Goal: Task Accomplishment & Management: Use online tool/utility

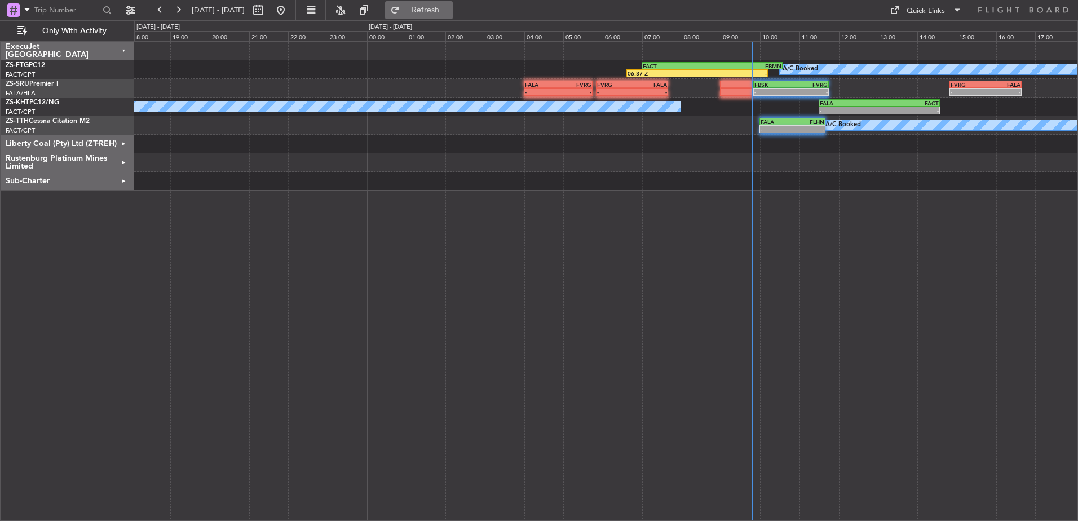
click at [450, 6] on span "Refresh" at bounding box center [425, 10] width 47 height 8
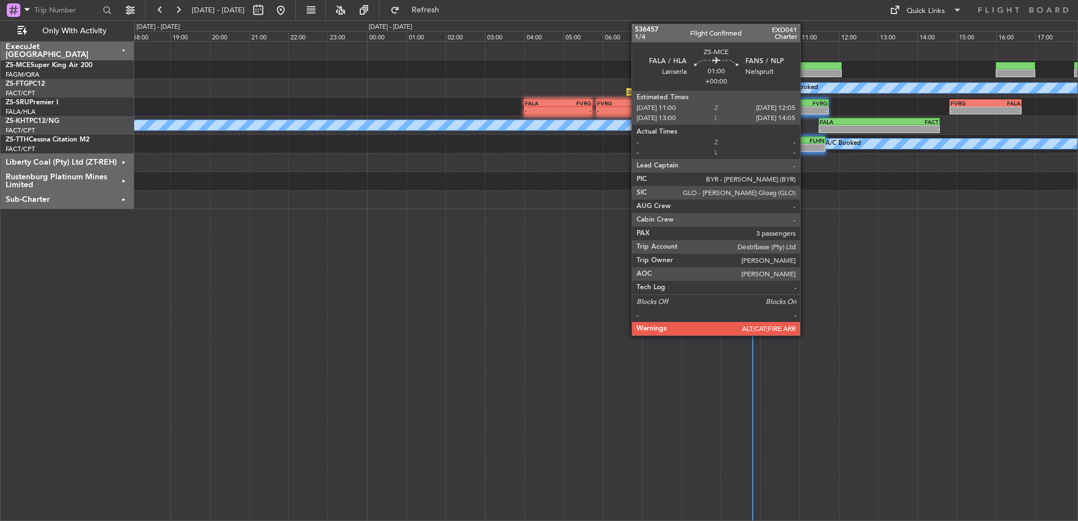
click at [805, 66] on div at bounding box center [820, 66] width 43 height 8
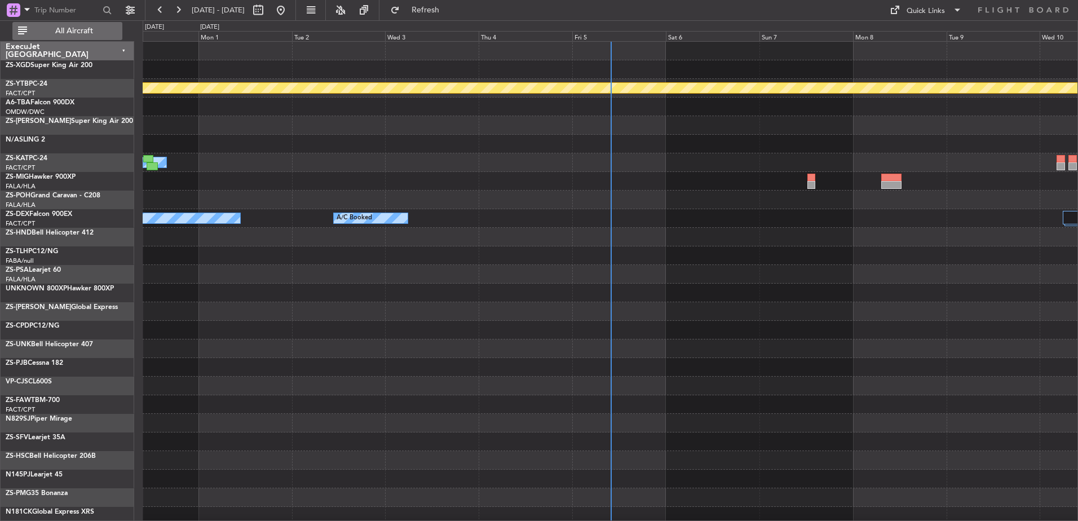
click at [77, 30] on span "All Aircraft" at bounding box center [74, 31] width 90 height 8
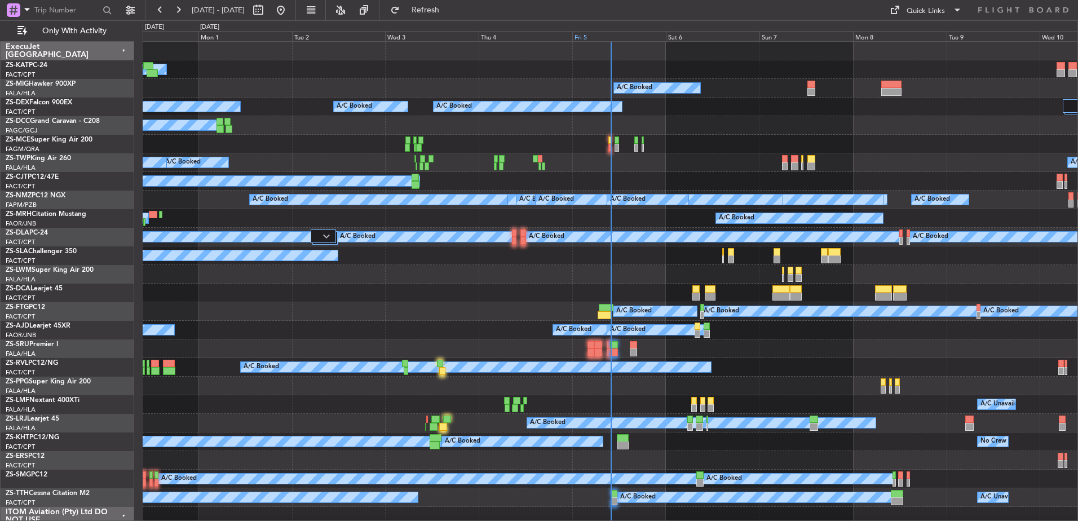
click at [588, 31] on div "Fri 5" at bounding box center [619, 36] width 94 height 10
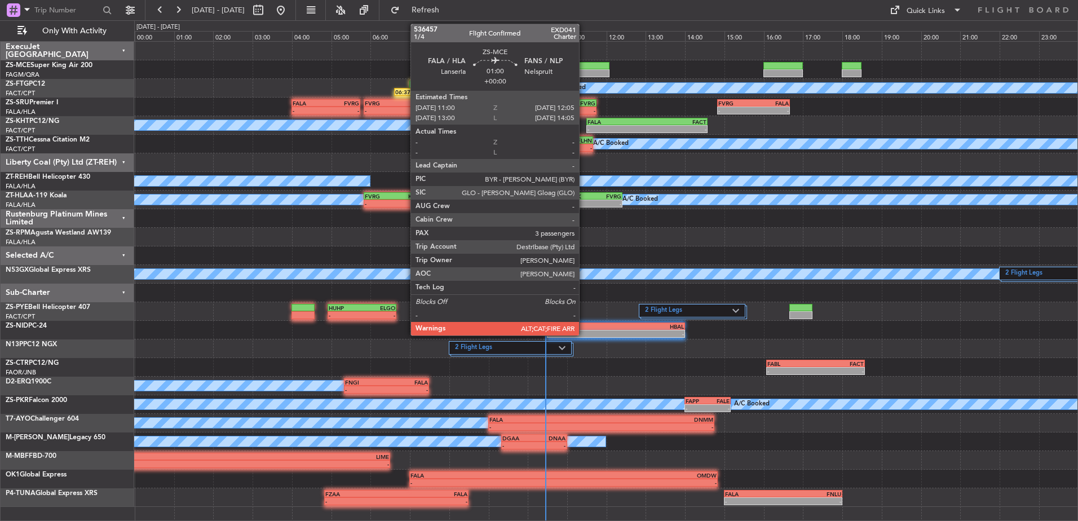
click at [584, 63] on div at bounding box center [588, 66] width 43 height 8
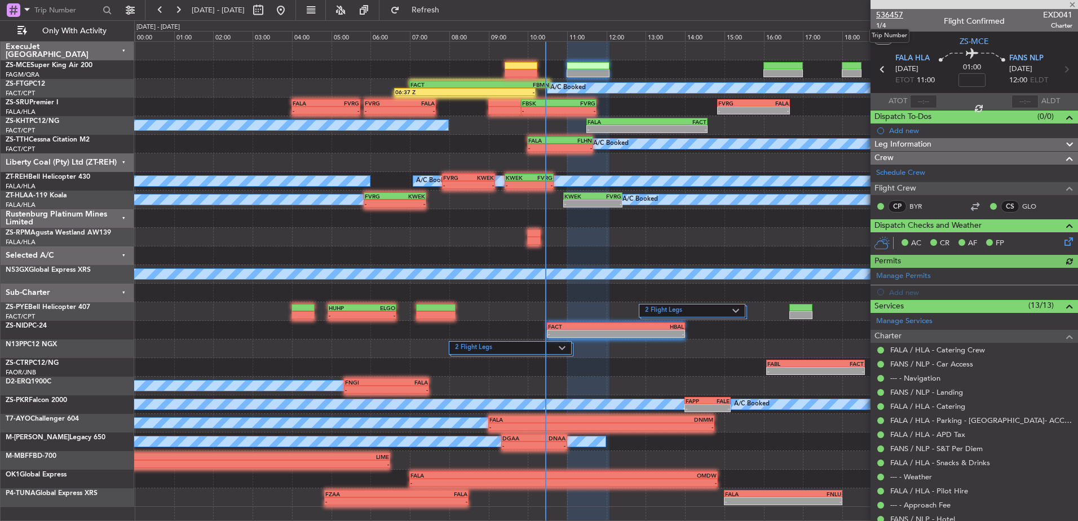
click at [895, 13] on span "536457" at bounding box center [889, 15] width 27 height 12
